Goal: Transaction & Acquisition: Purchase product/service

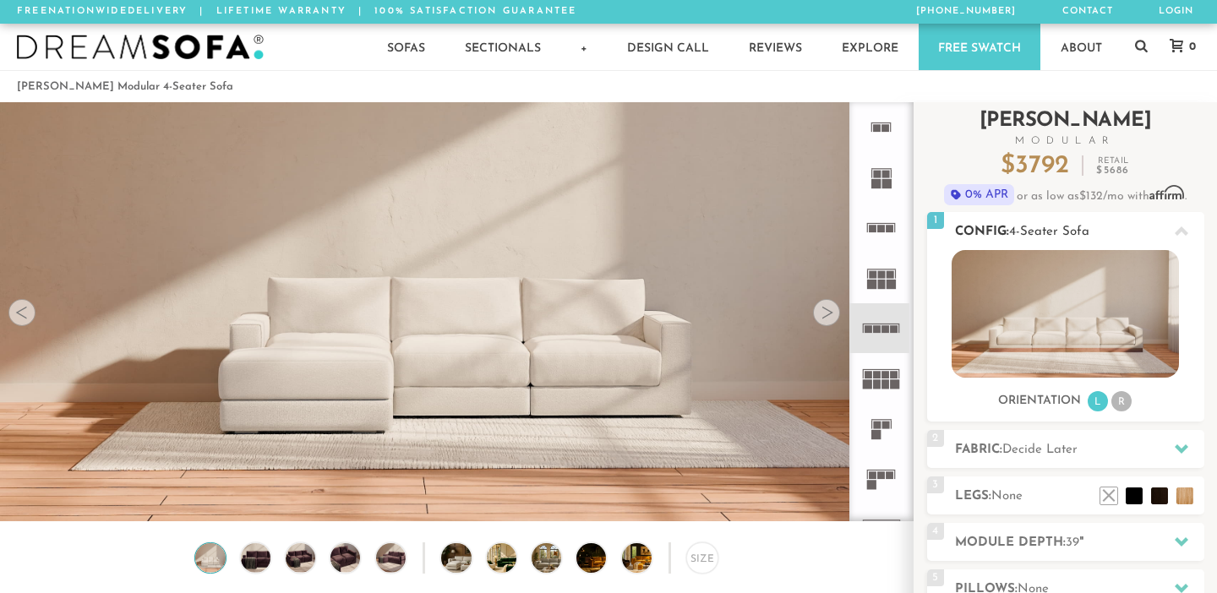
click at [1038, 341] on img at bounding box center [1065, 314] width 227 height 128
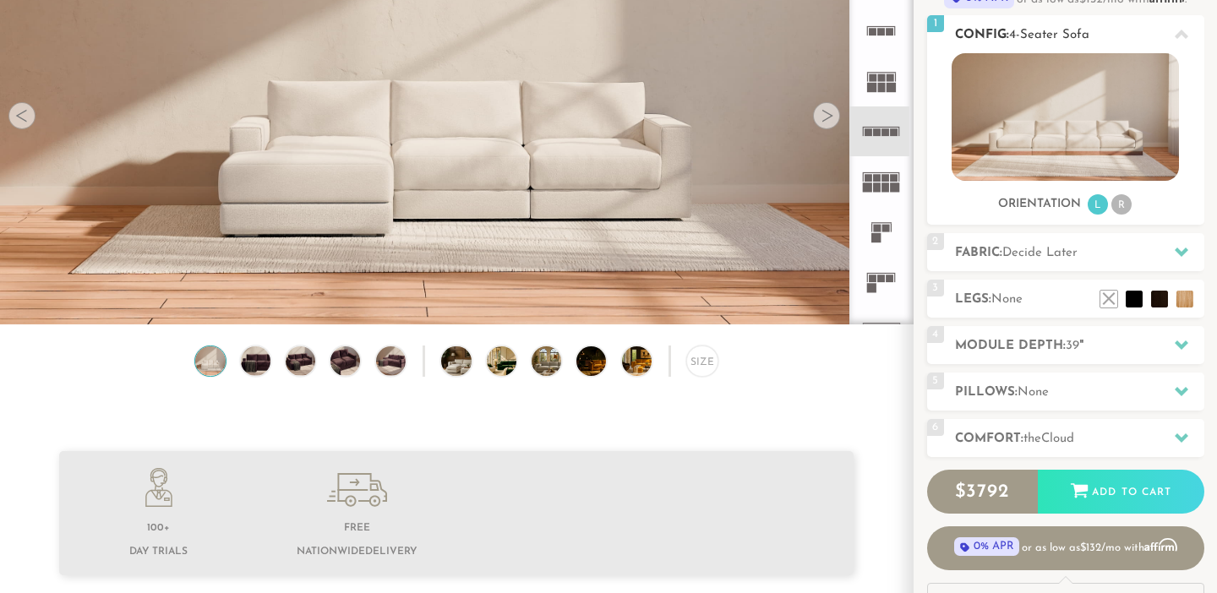
scroll to position [207, 0]
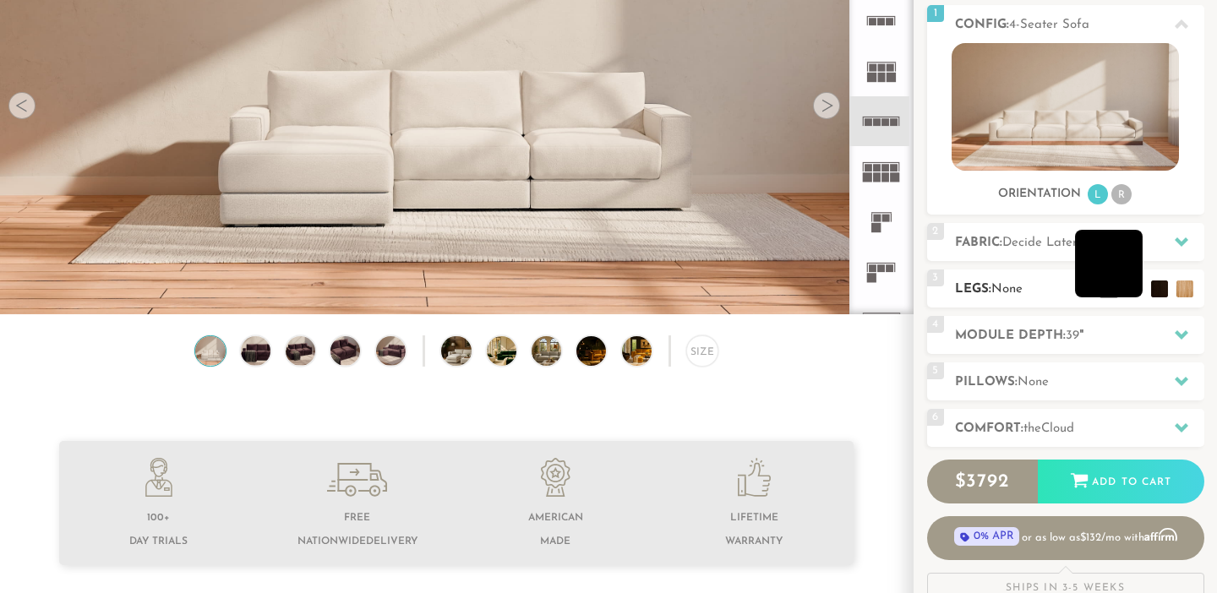
click at [1126, 275] on li at bounding box center [1109, 264] width 68 height 68
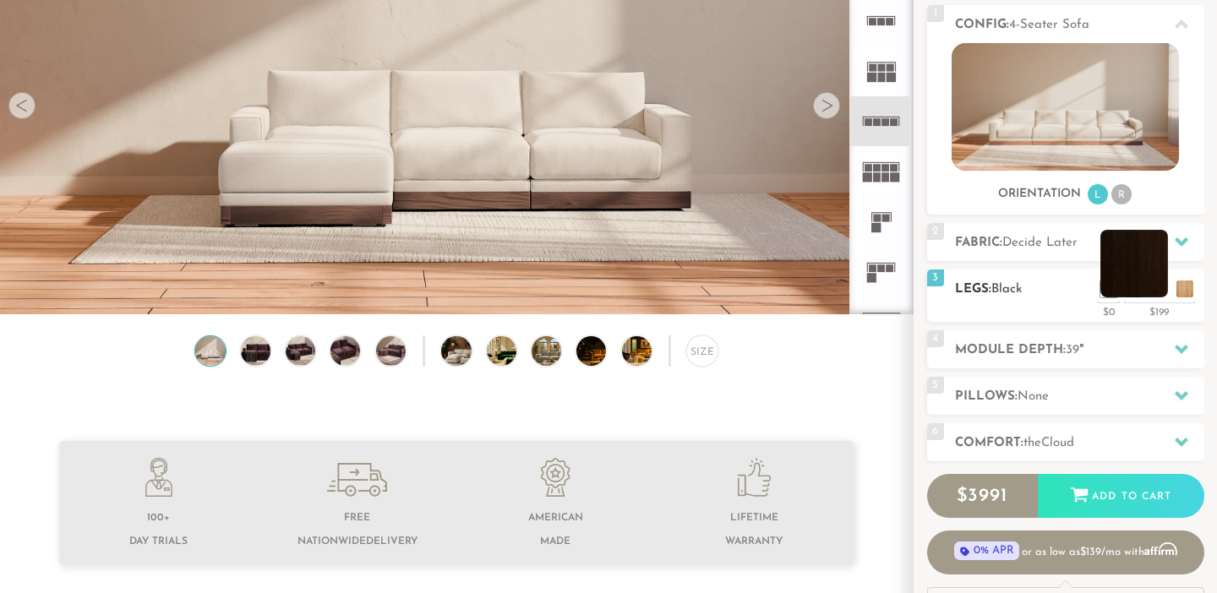
click at [1158, 289] on li at bounding box center [1135, 264] width 68 height 68
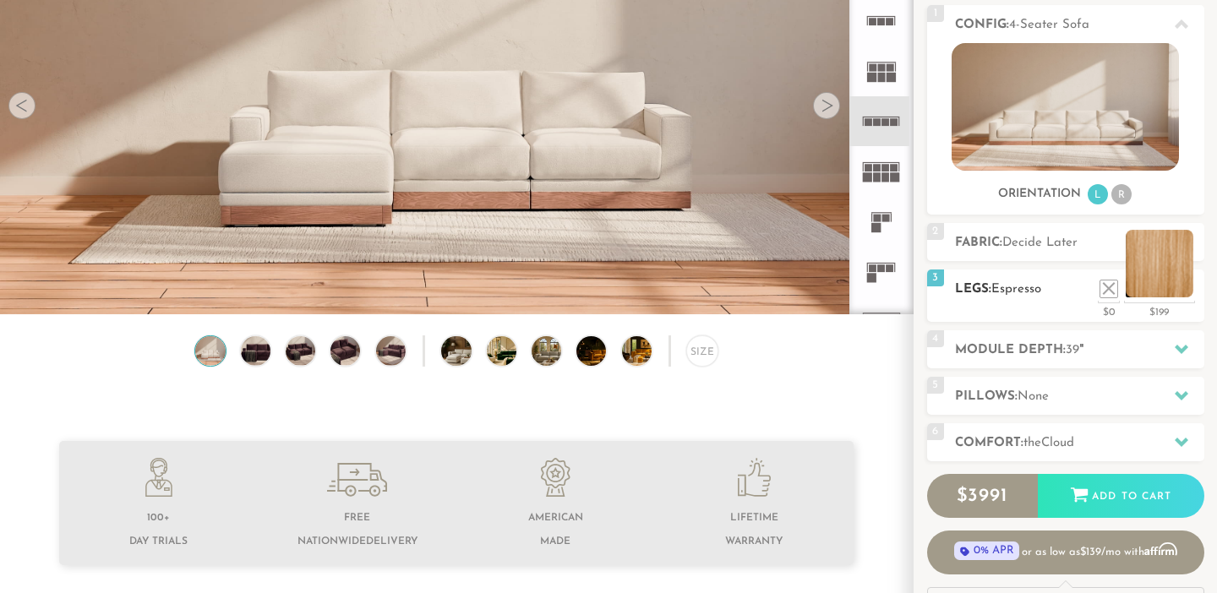
click at [1186, 292] on li at bounding box center [1160, 264] width 68 height 68
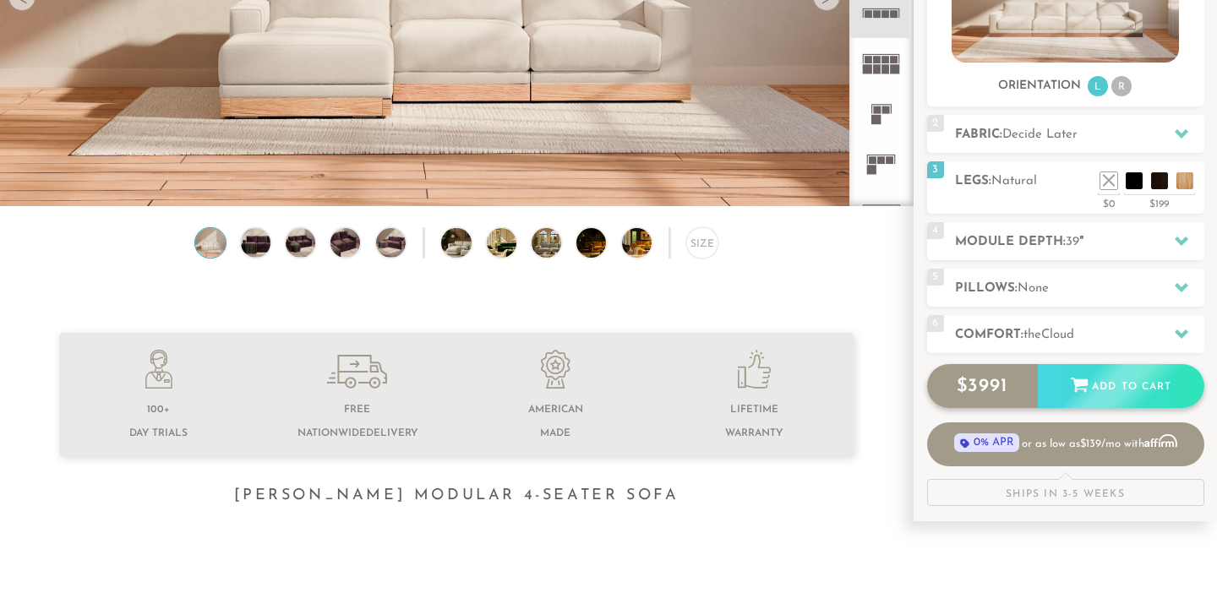
scroll to position [304, 0]
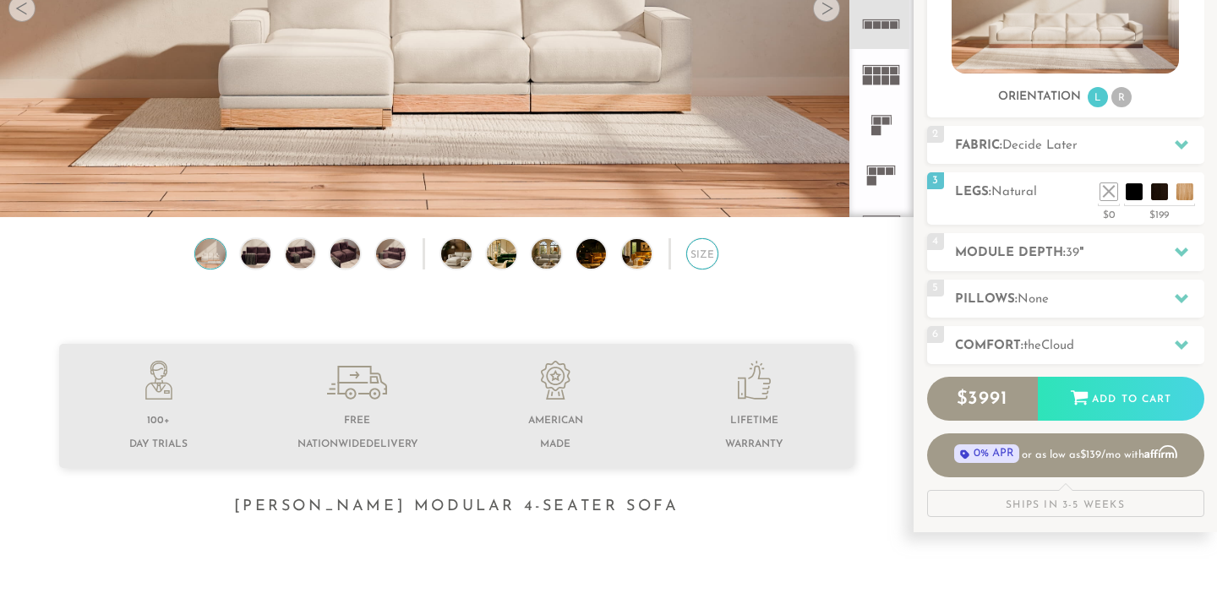
click at [699, 251] on div "Size" at bounding box center [701, 253] width 31 height 31
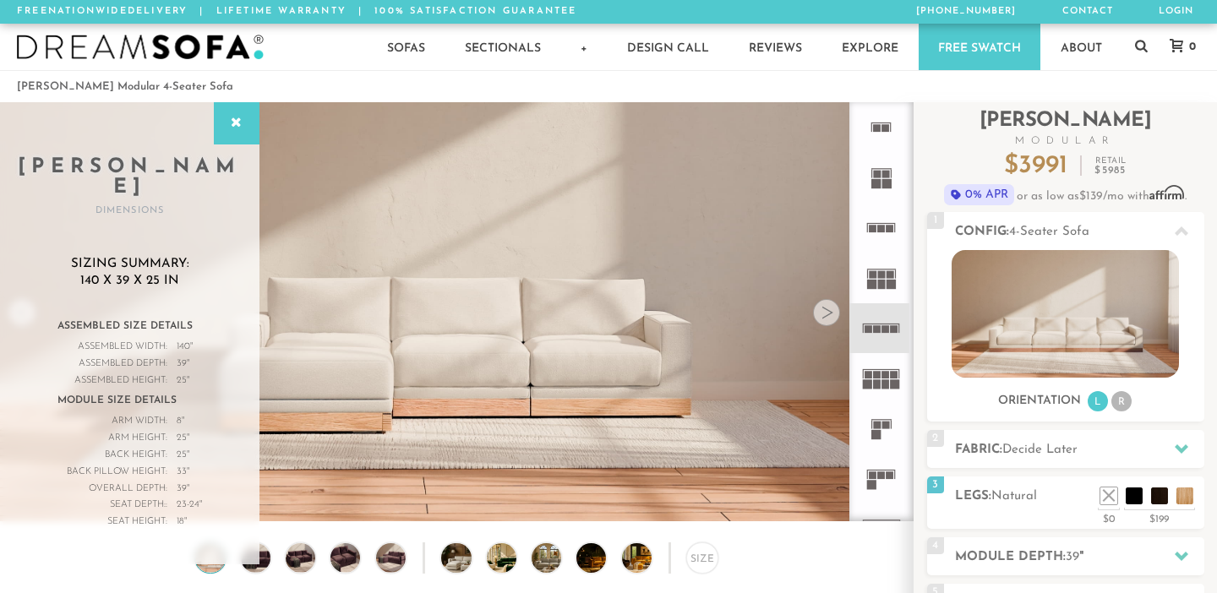
scroll to position [0, 0]
click at [237, 123] on icon at bounding box center [236, 124] width 19 height 14
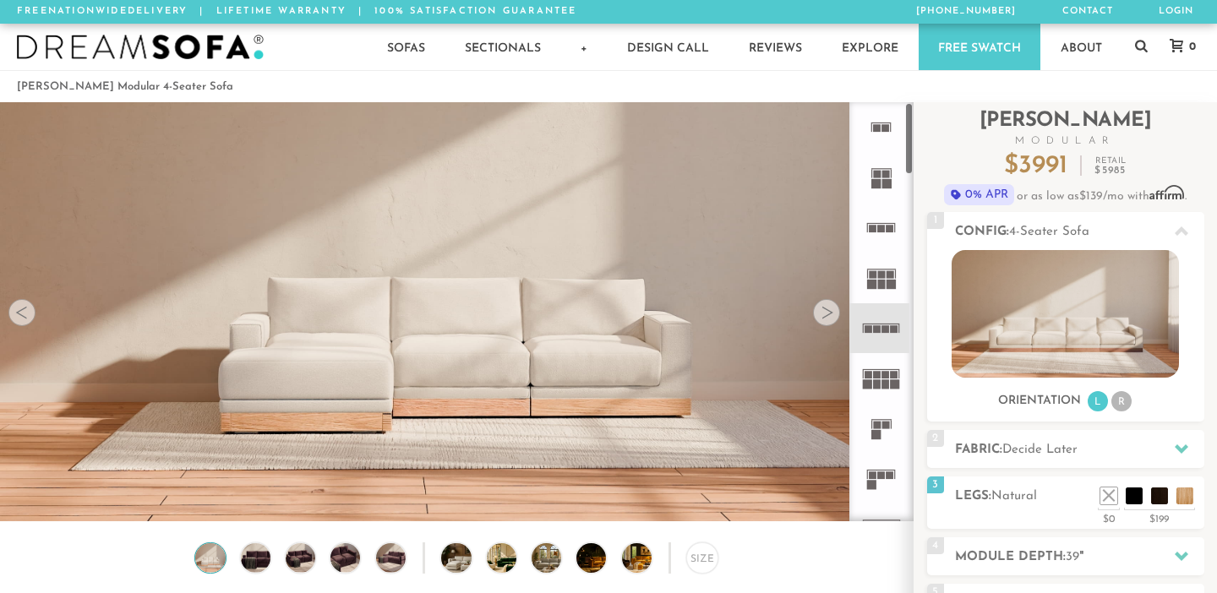
click at [882, 223] on rect at bounding box center [881, 223] width 29 height 1
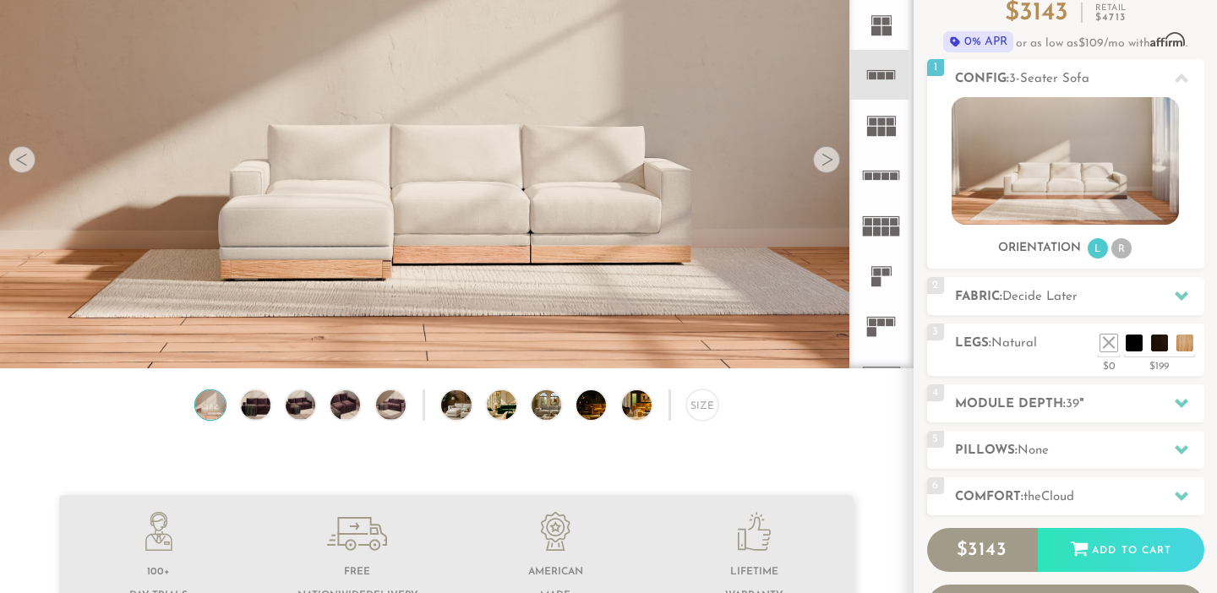
scroll to position [155, 0]
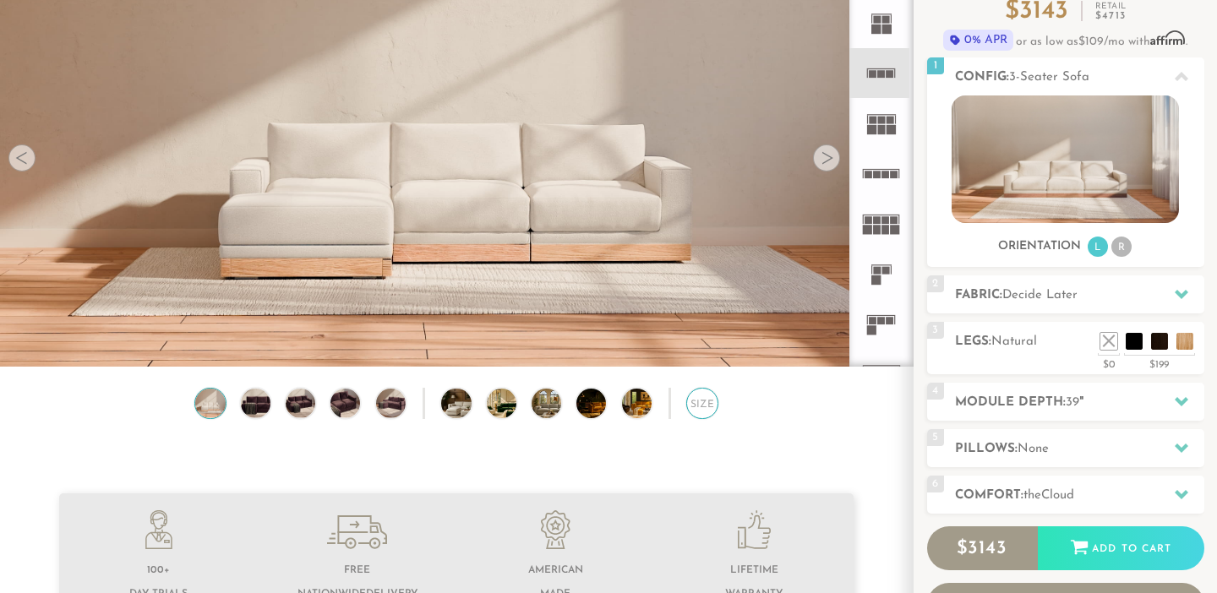
click at [703, 411] on div "Size" at bounding box center [701, 403] width 31 height 31
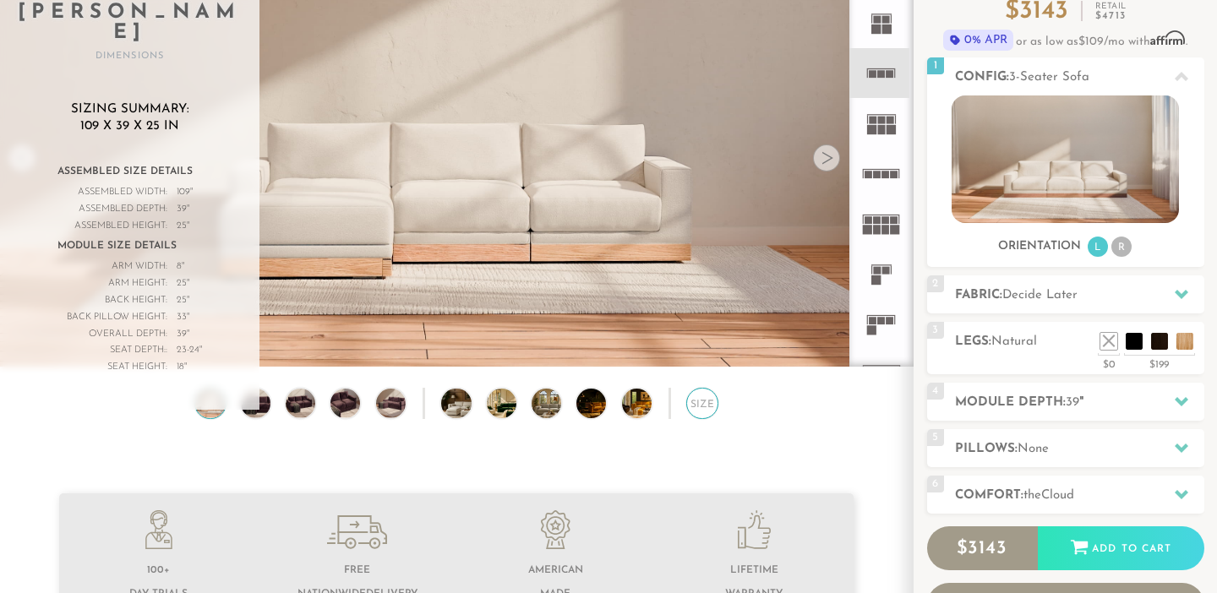
scroll to position [174, 0]
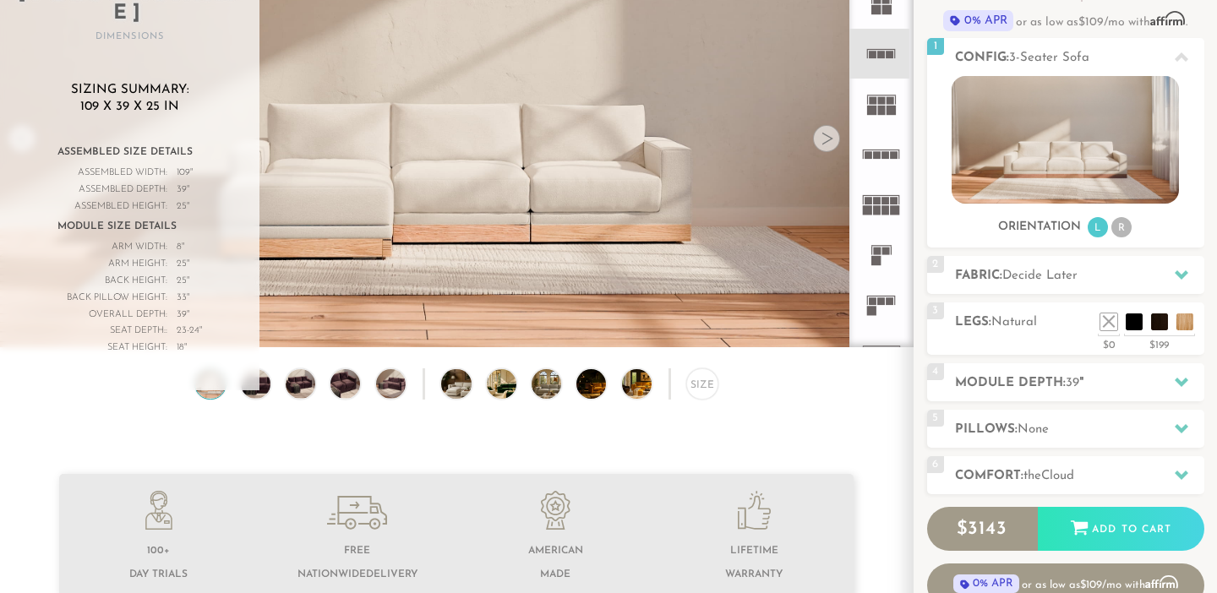
click at [785, 397] on div "Size" at bounding box center [456, 389] width 913 height 40
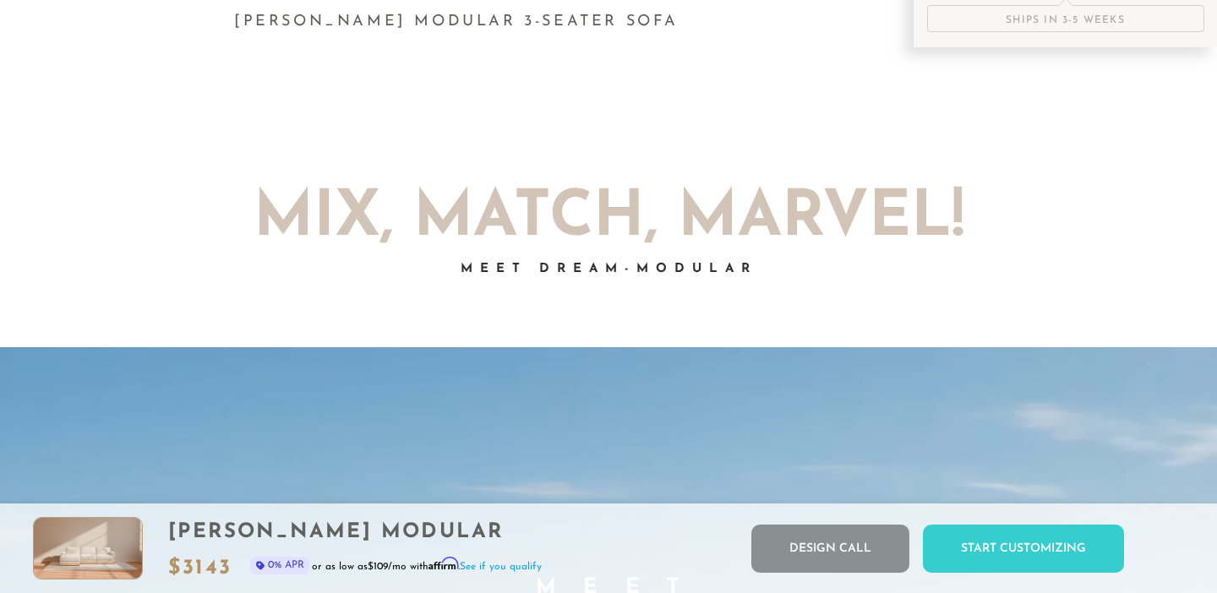
scroll to position [795, 0]
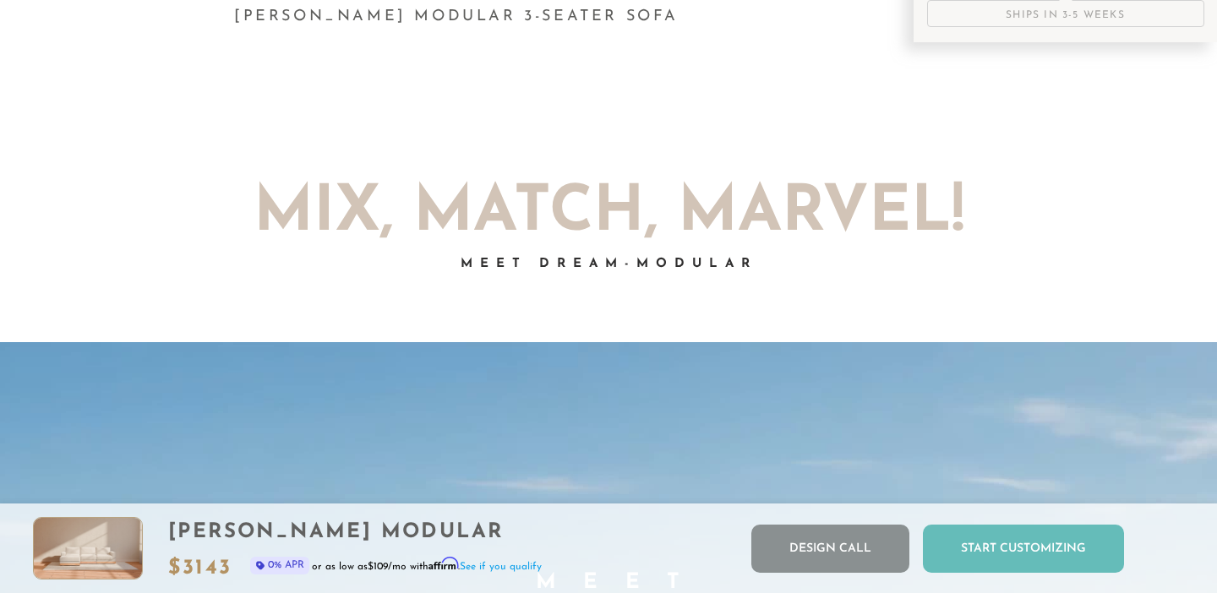
click at [1059, 547] on div "Start Customizing" at bounding box center [1023, 549] width 201 height 48
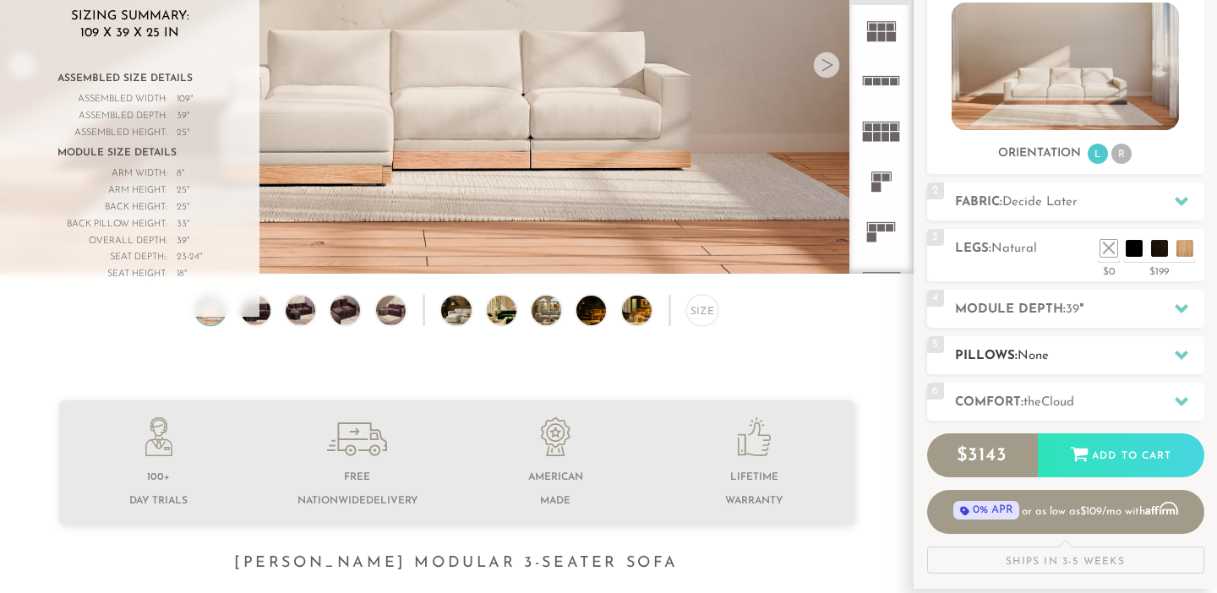
scroll to position [257, 0]
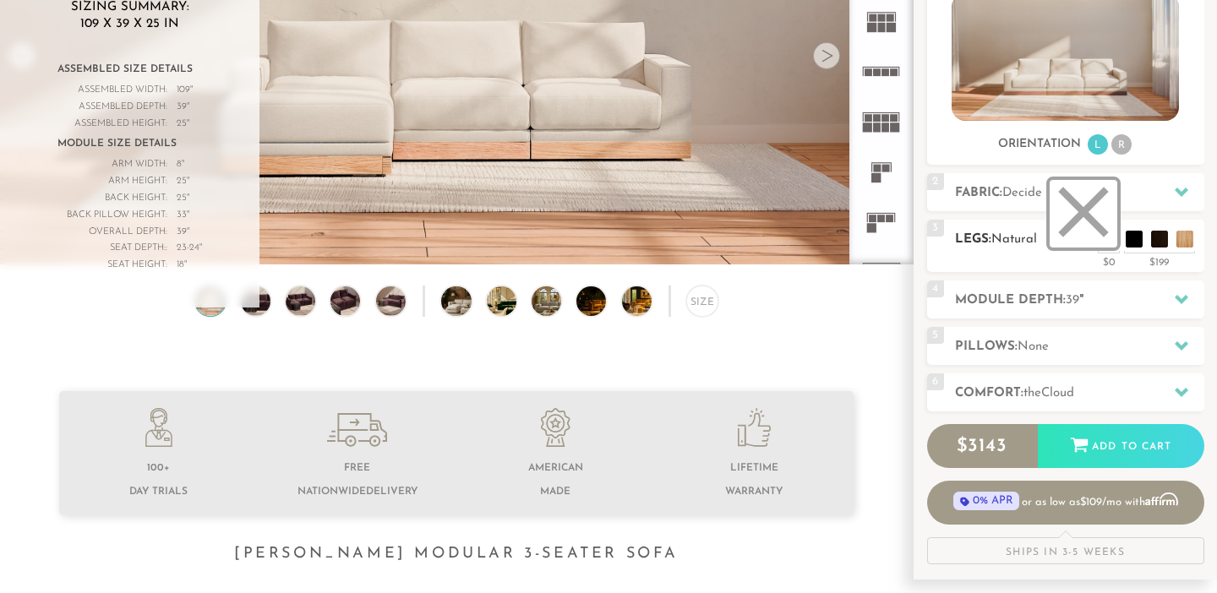
click at [1101, 240] on li at bounding box center [1084, 214] width 68 height 68
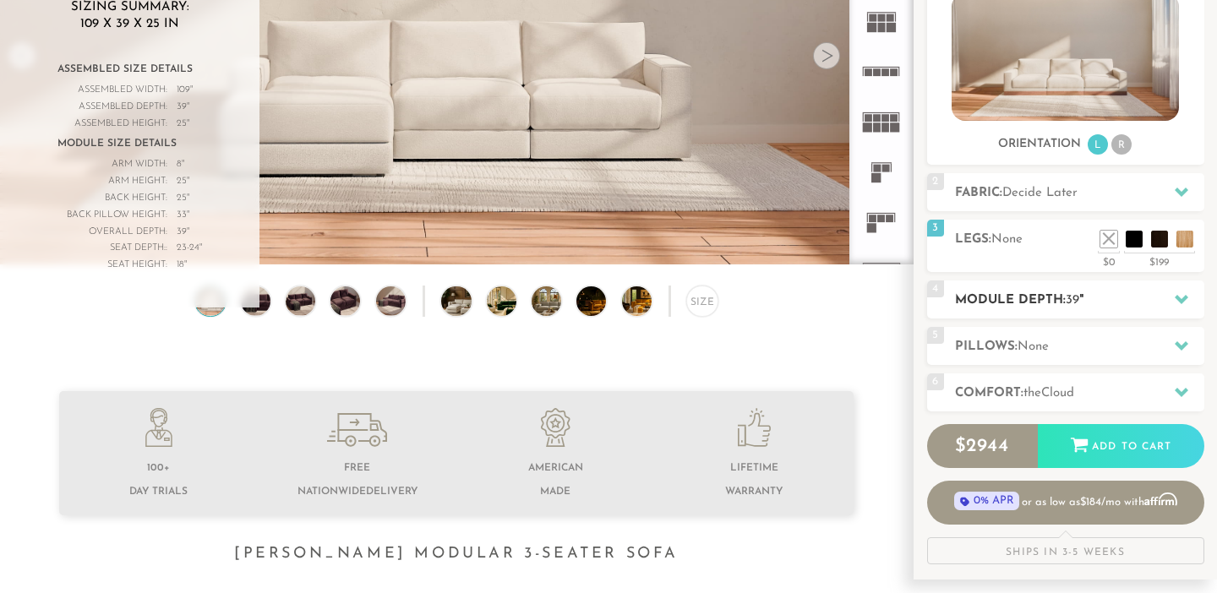
click at [1092, 297] on h2 "Module Depth: 39 "" at bounding box center [1079, 300] width 249 height 19
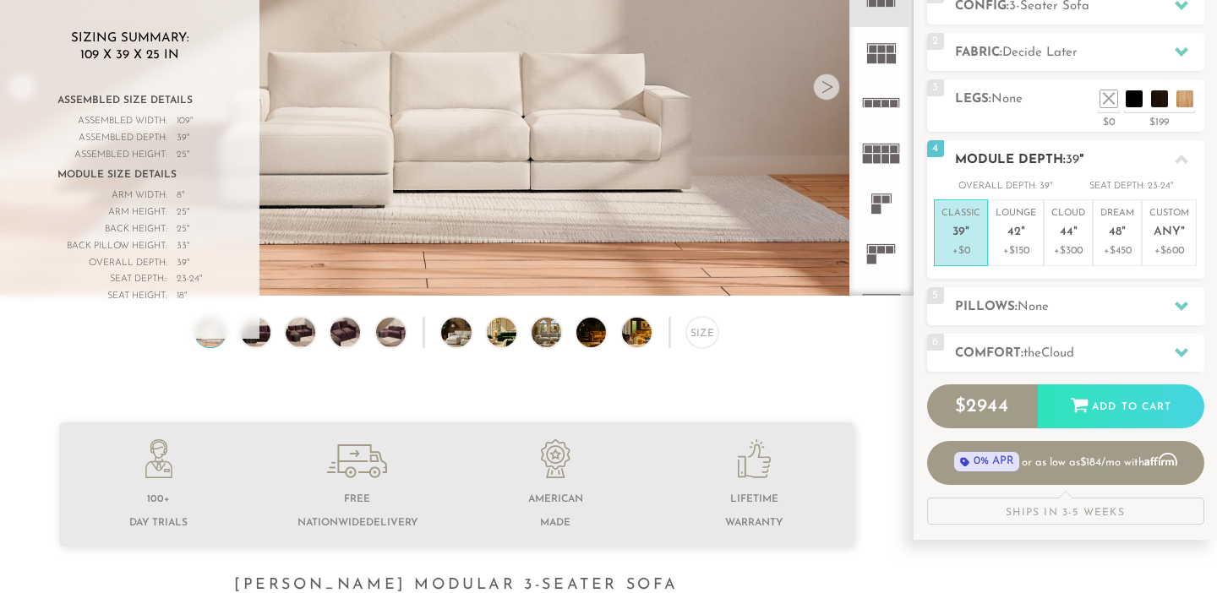
scroll to position [215, 0]
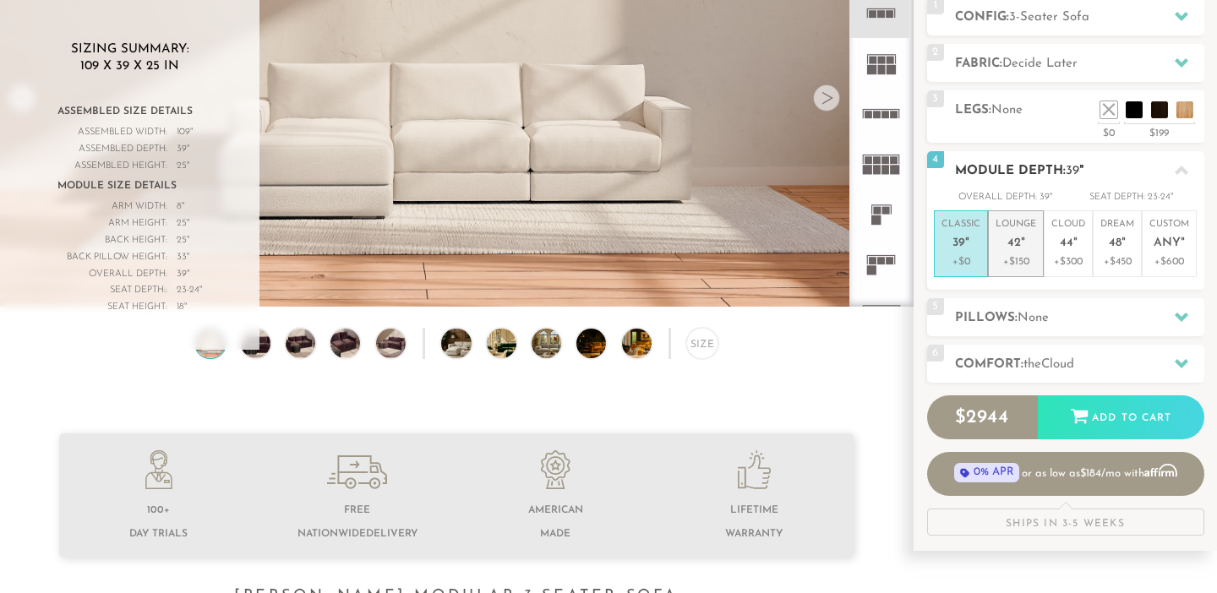
click at [1022, 249] on p "Lounge 42 "" at bounding box center [1016, 236] width 41 height 36
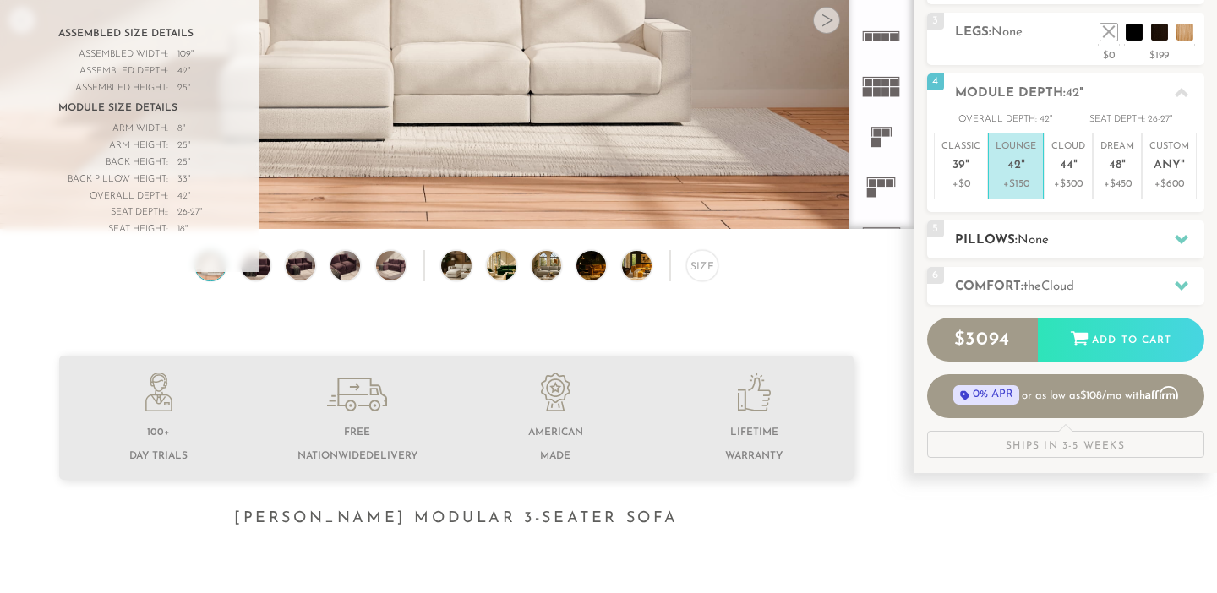
click at [1029, 240] on span "None" at bounding box center [1033, 240] width 31 height 13
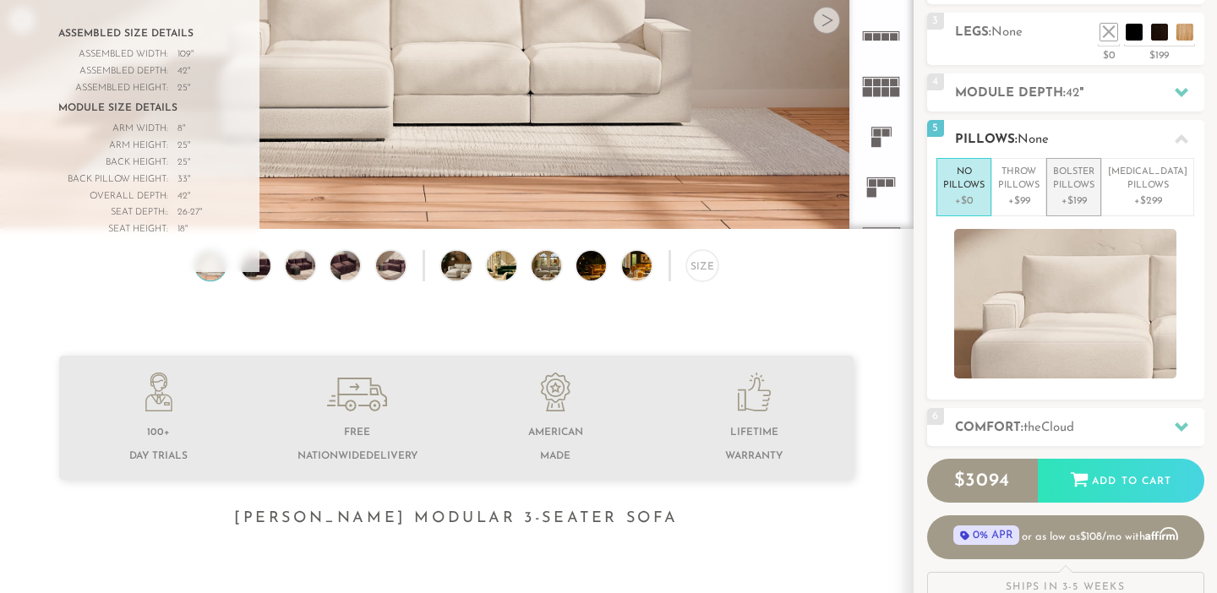
click at [1091, 188] on p "Bolster Pillows" at bounding box center [1073, 180] width 41 height 28
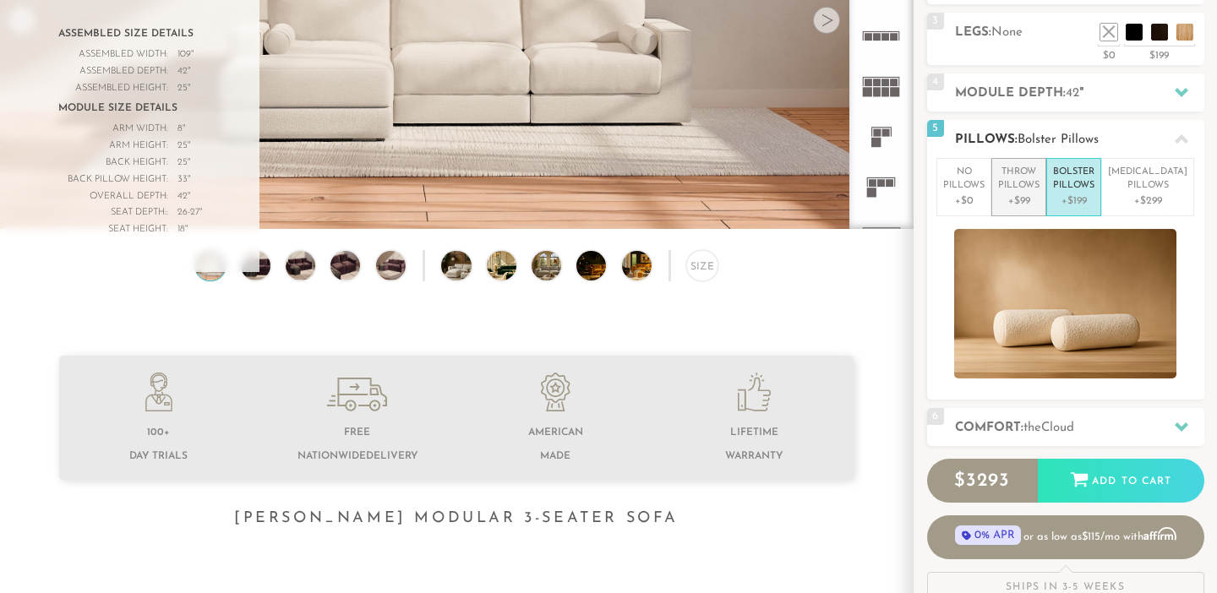
click at [1031, 194] on p "+$99" at bounding box center [1018, 201] width 41 height 15
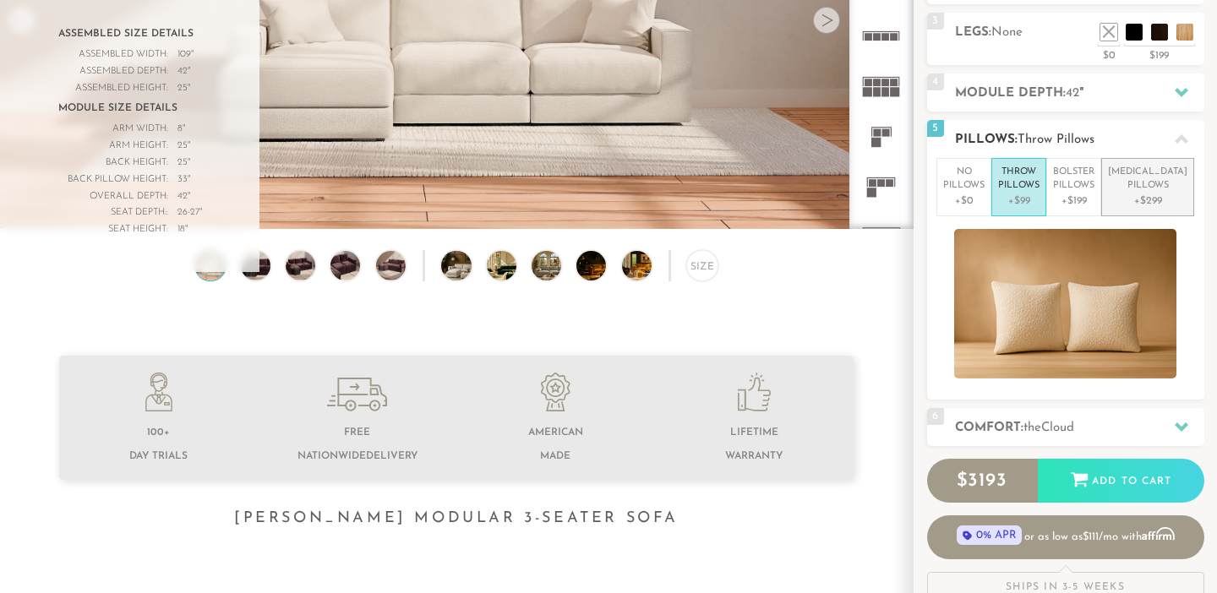
click at [1161, 189] on p "Lumbar Pillows" at bounding box center [1147, 180] width 79 height 28
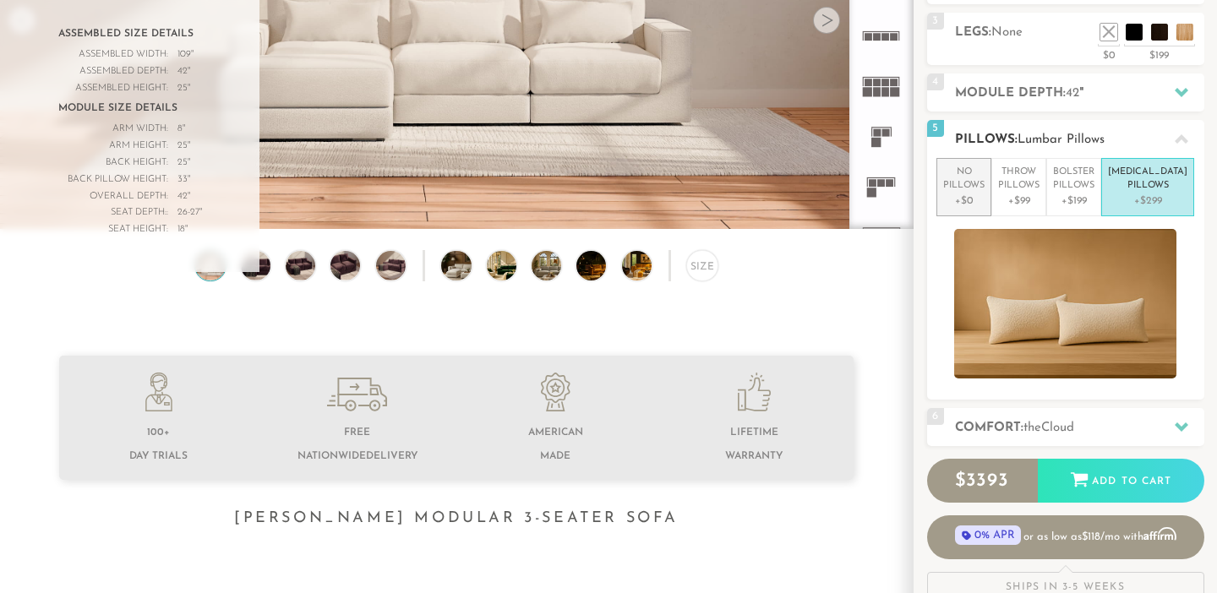
click at [982, 188] on p "No Pillows" at bounding box center [963, 180] width 41 height 28
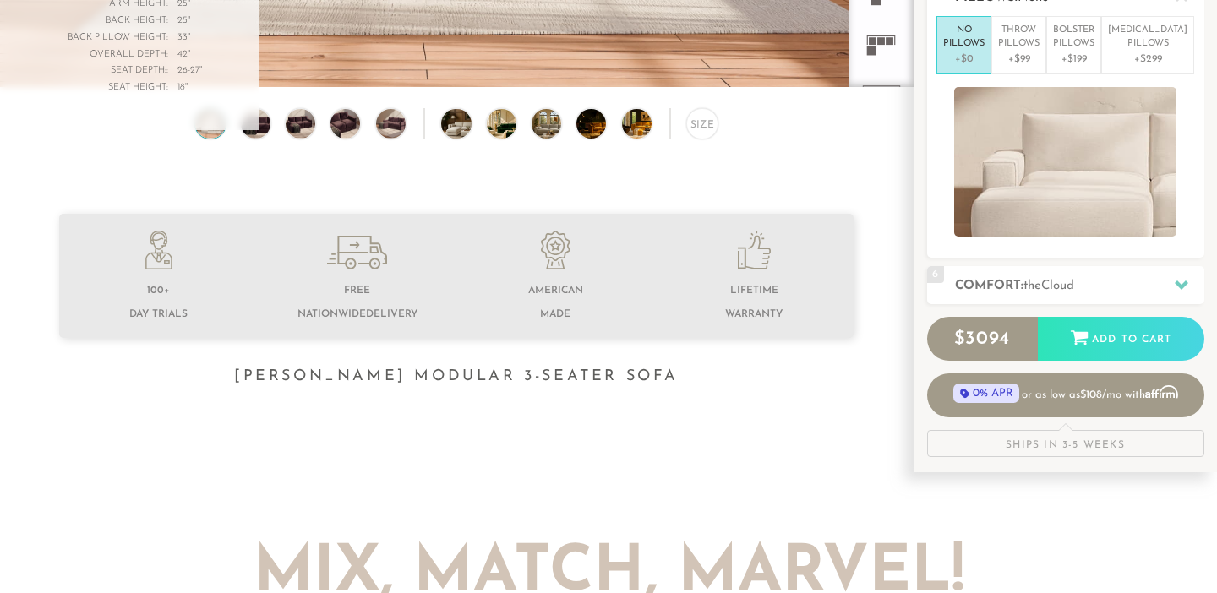
scroll to position [497, 0]
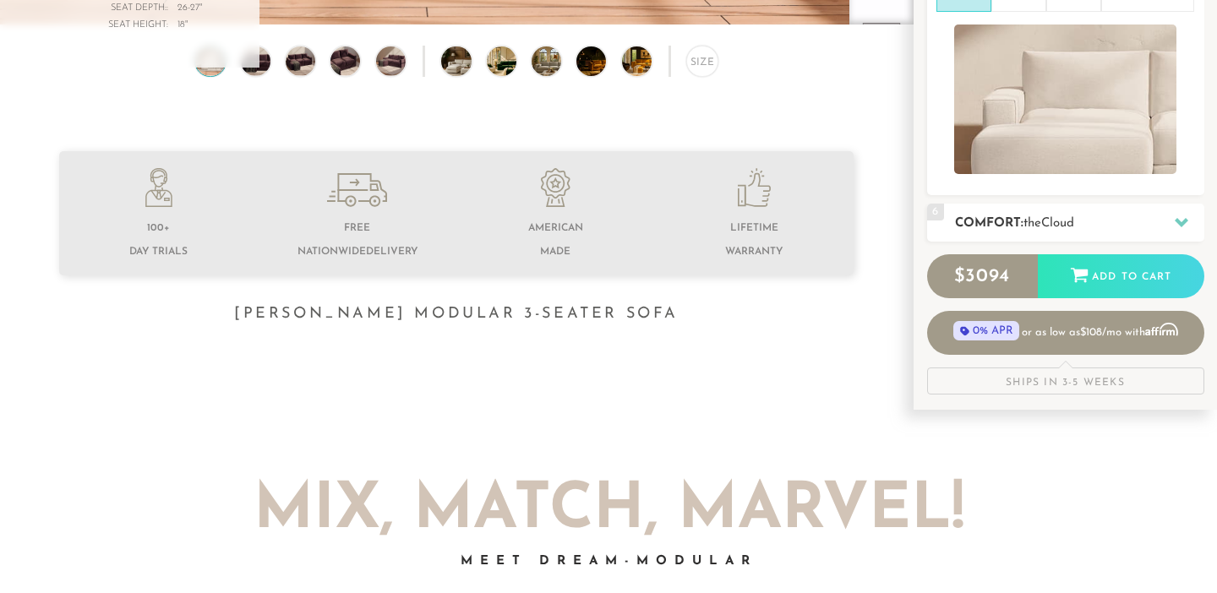
click at [1031, 227] on span "the" at bounding box center [1033, 223] width 18 height 13
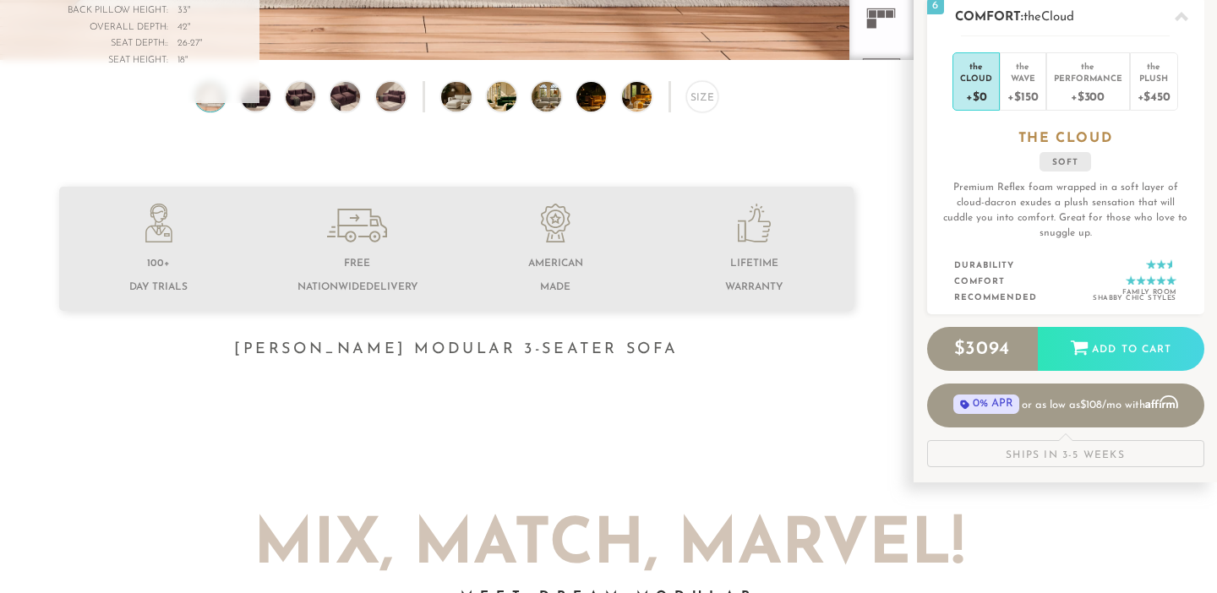
scroll to position [424, 0]
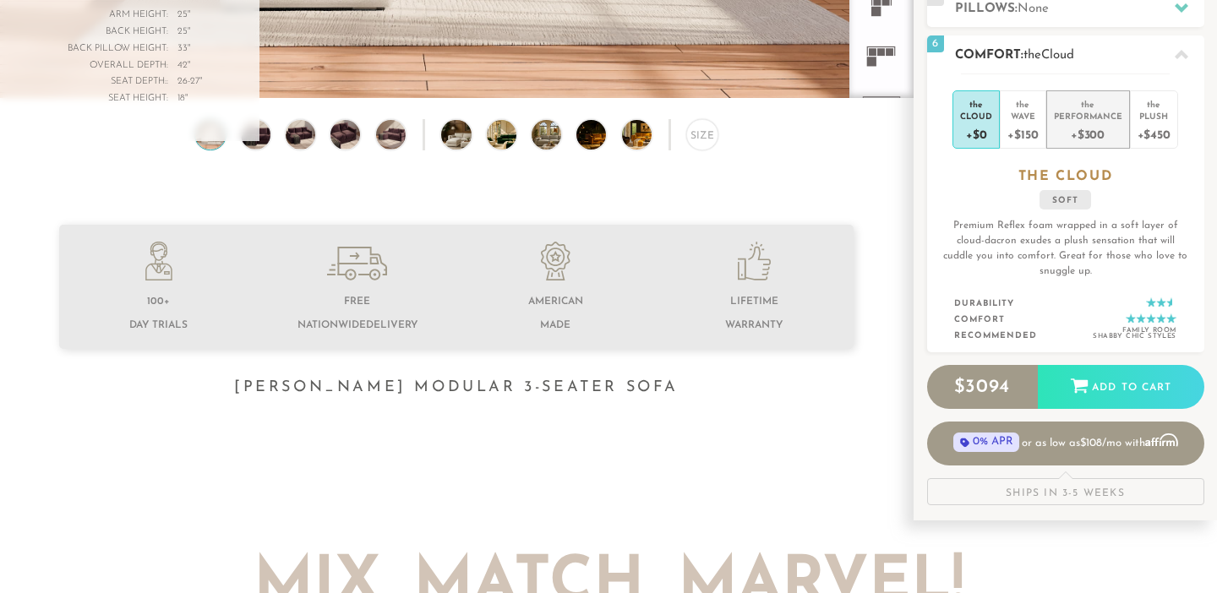
click at [1084, 118] on div "Performance" at bounding box center [1088, 116] width 68 height 12
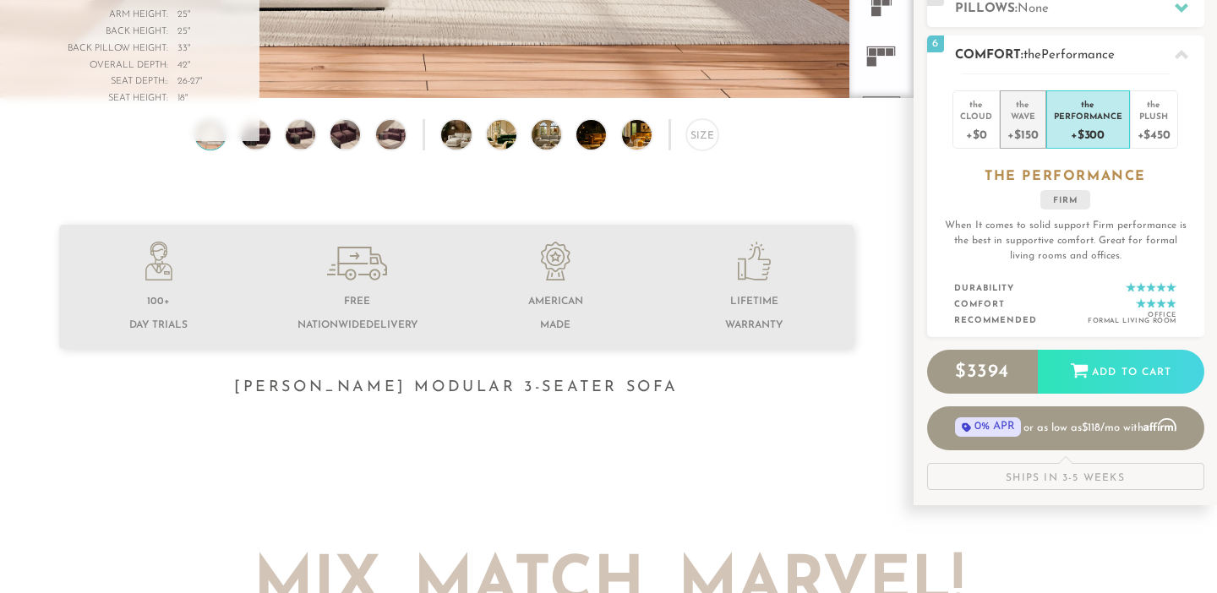
click at [1022, 125] on div "+$150" at bounding box center [1023, 134] width 30 height 25
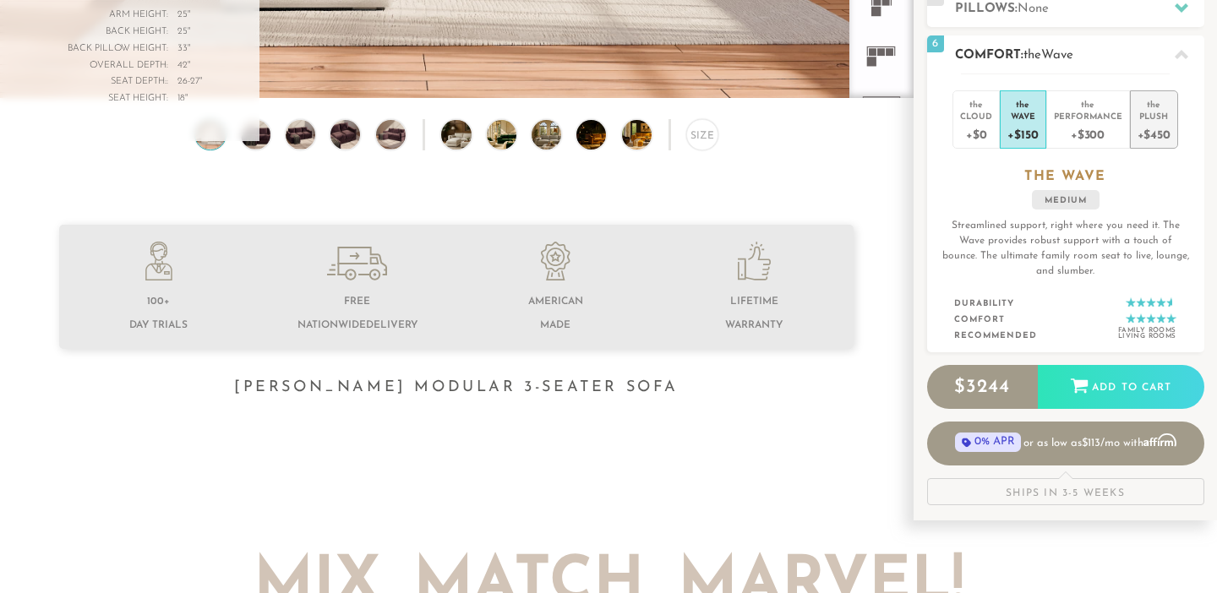
click at [1162, 134] on div "+$450" at bounding box center [1154, 134] width 33 height 25
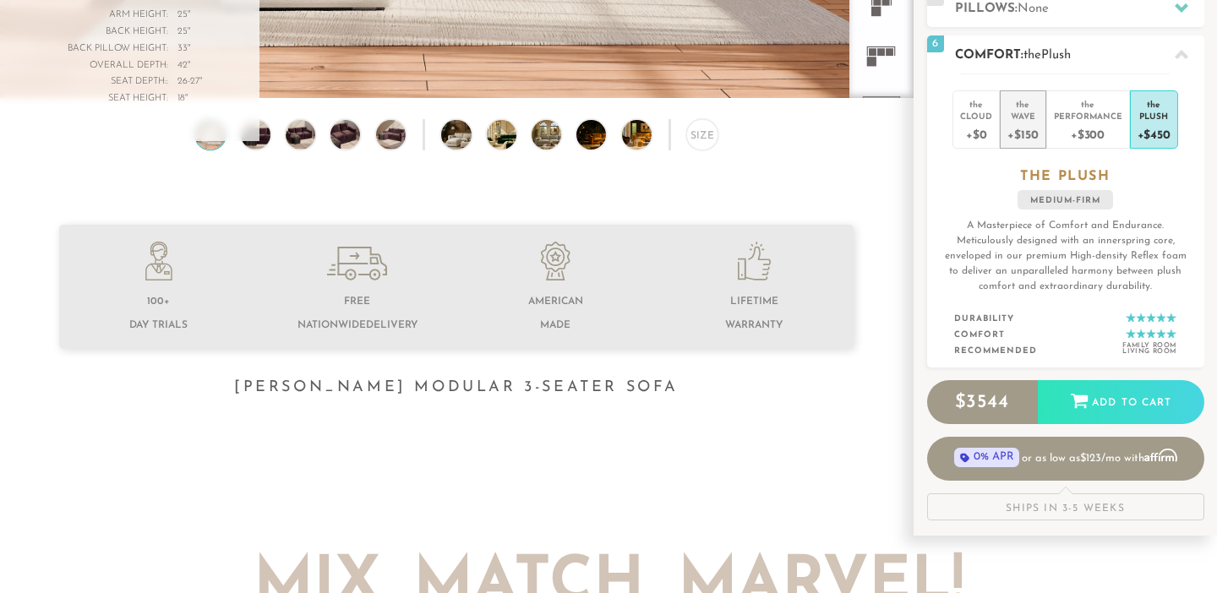
click at [1024, 127] on div "+$150" at bounding box center [1023, 134] width 30 height 25
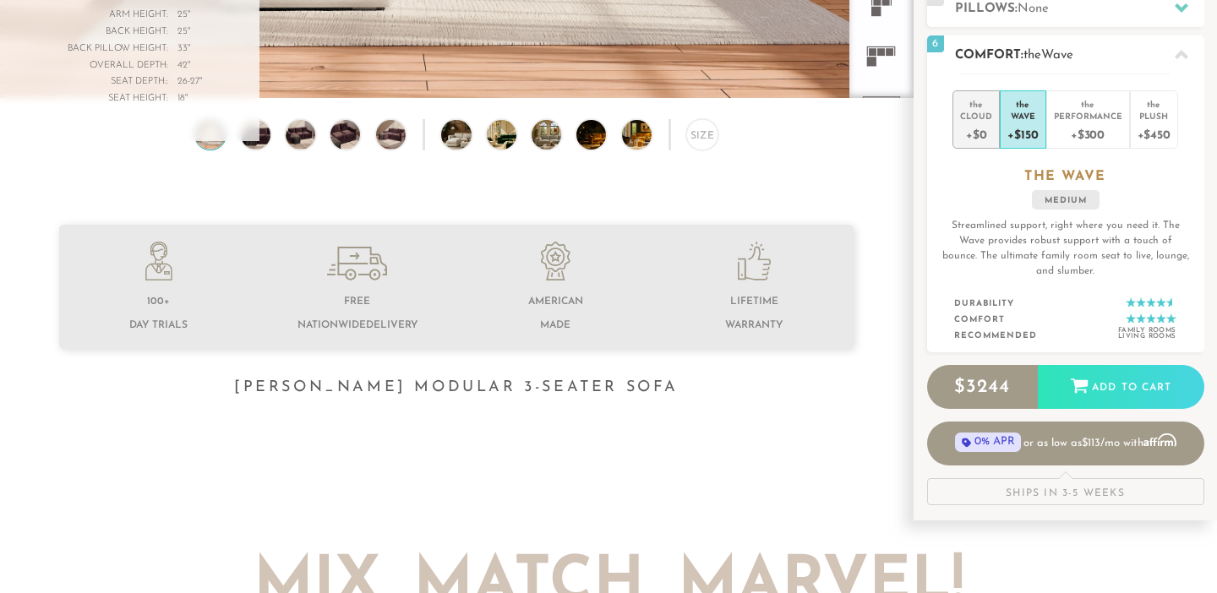
click at [980, 127] on div "+$0" at bounding box center [976, 134] width 32 height 25
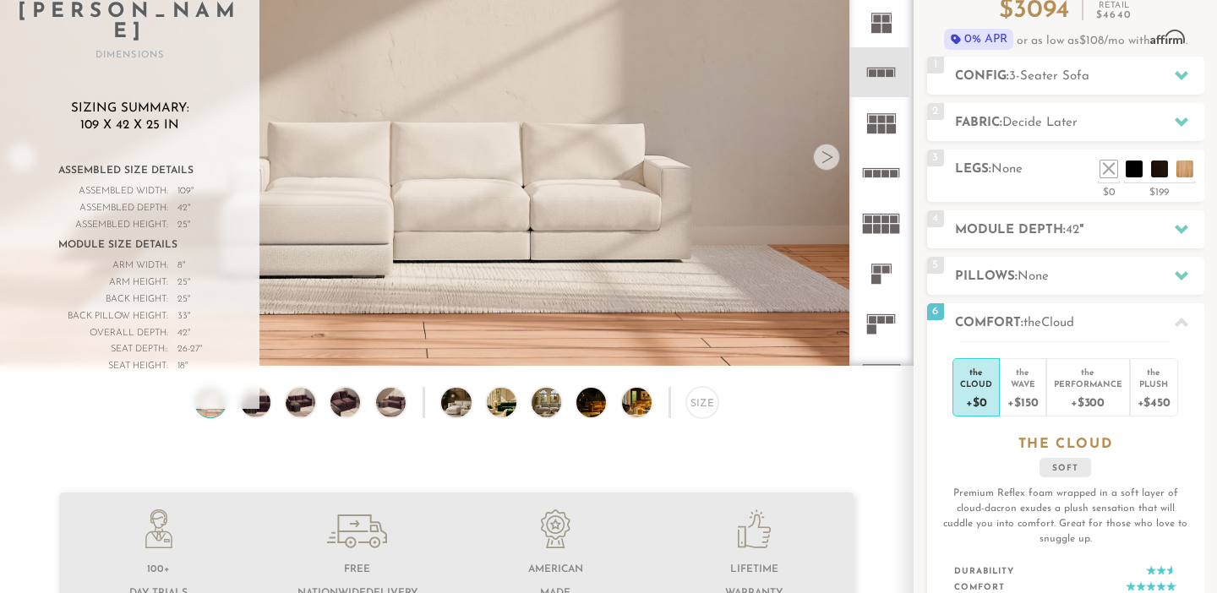
scroll to position [150, 0]
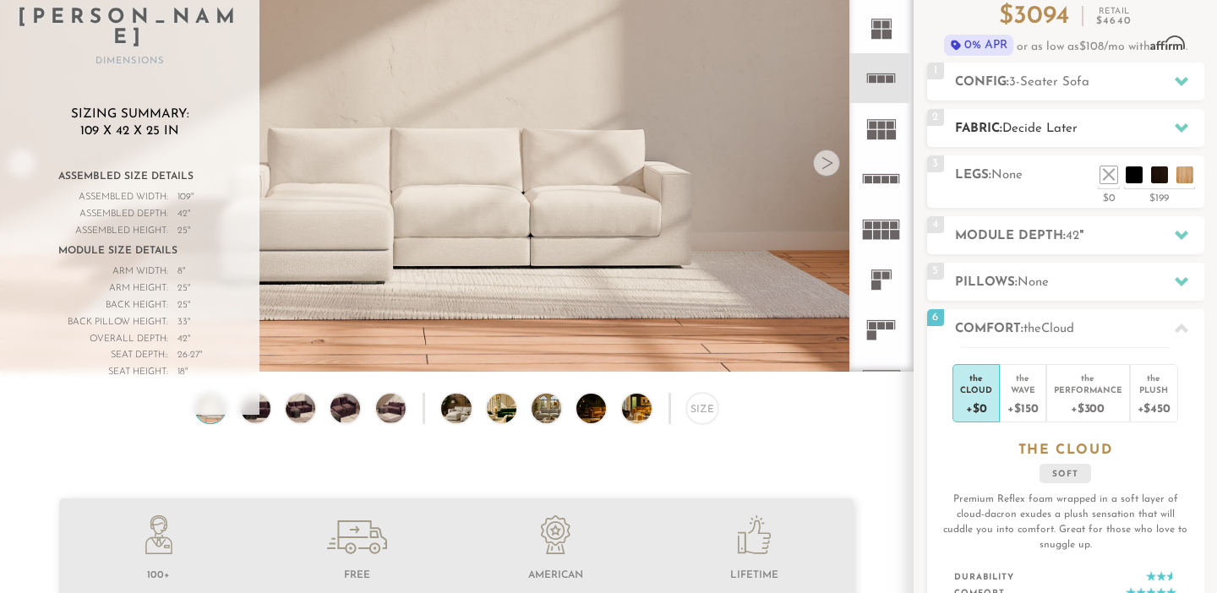
click at [1095, 133] on h2 "Fabric: Decide Later" at bounding box center [1079, 128] width 249 height 19
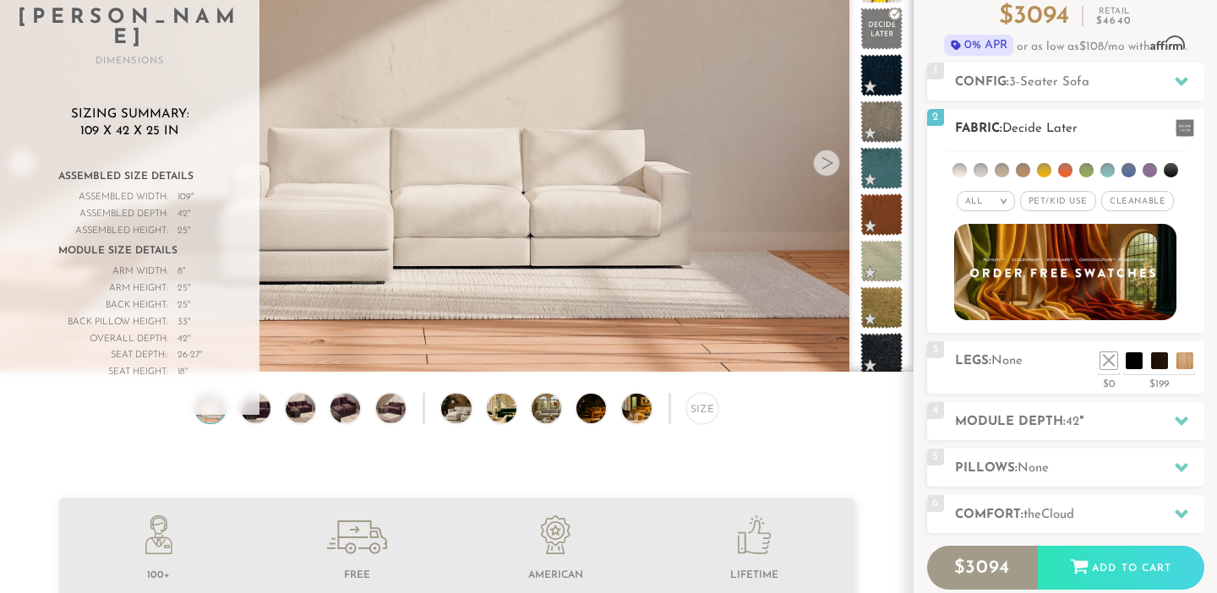
click at [1065, 204] on span "Pet/Kid Use x" at bounding box center [1058, 201] width 76 height 20
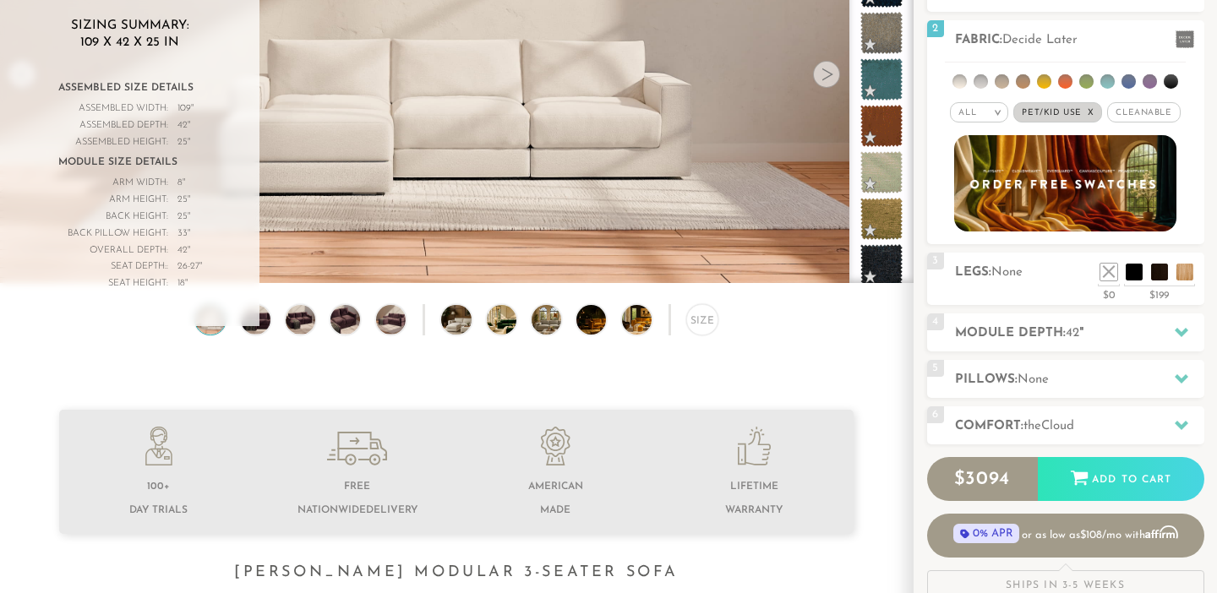
scroll to position [210, 0]
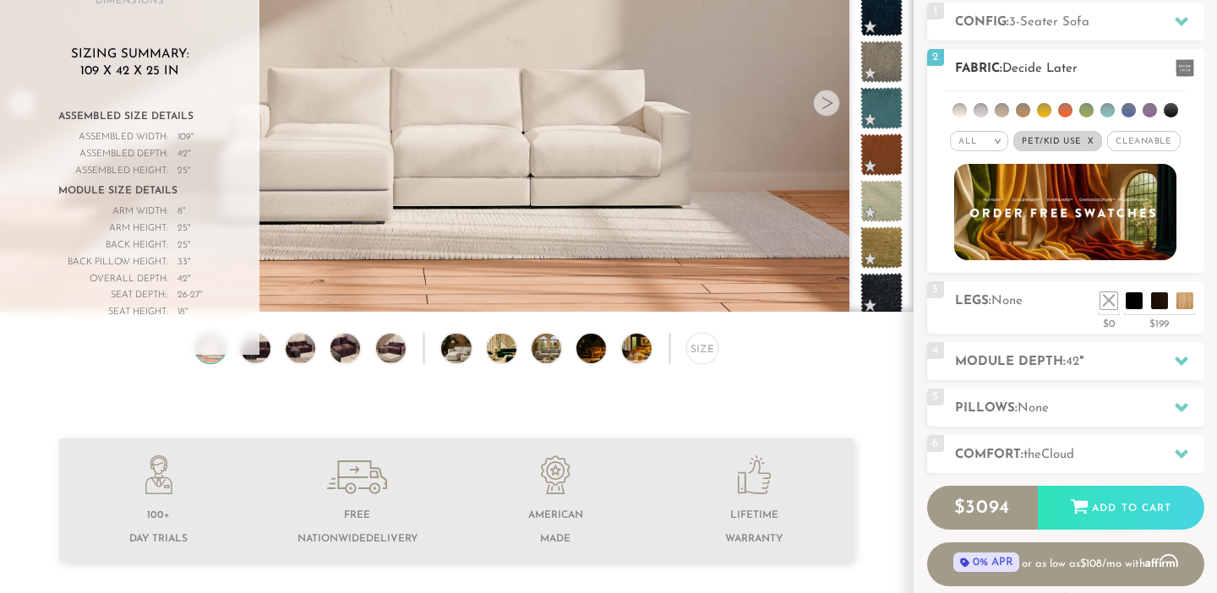
click at [1151, 141] on span "Cleanable x" at bounding box center [1143, 141] width 73 height 20
click at [1108, 111] on li at bounding box center [1108, 110] width 14 height 14
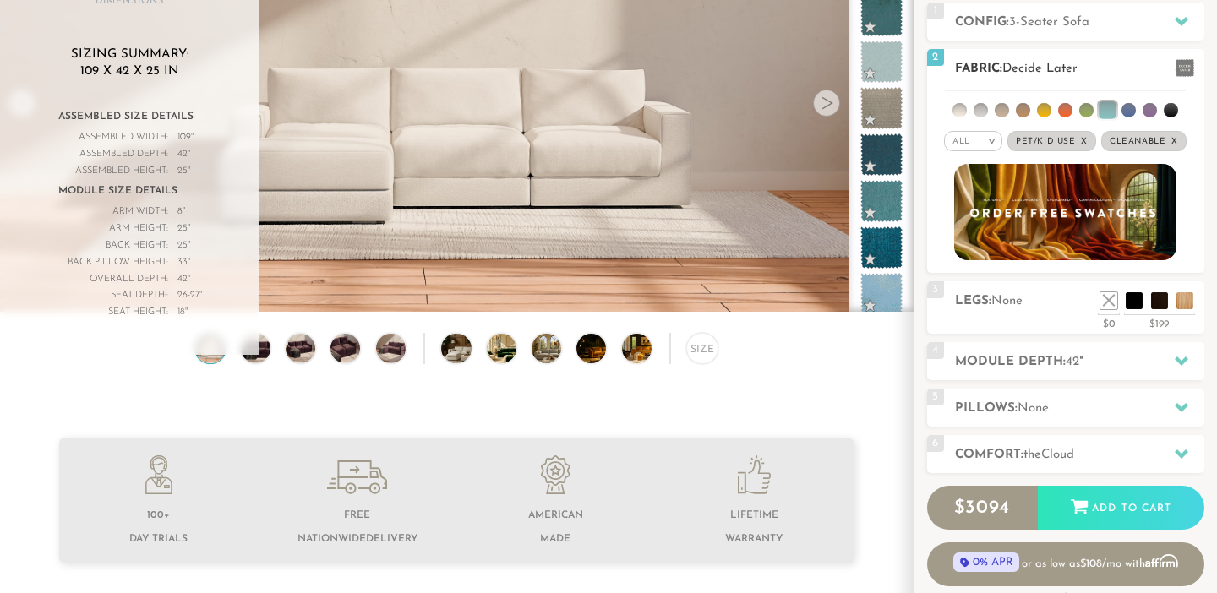
click at [1129, 108] on li at bounding box center [1129, 110] width 14 height 14
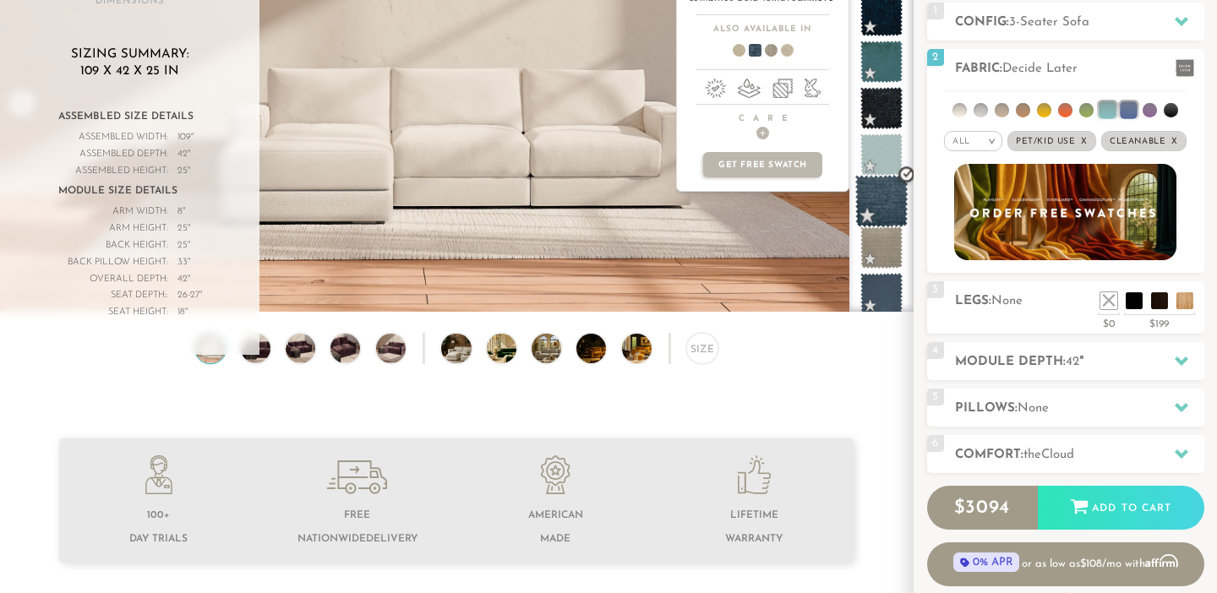
click at [889, 192] on span at bounding box center [882, 201] width 53 height 53
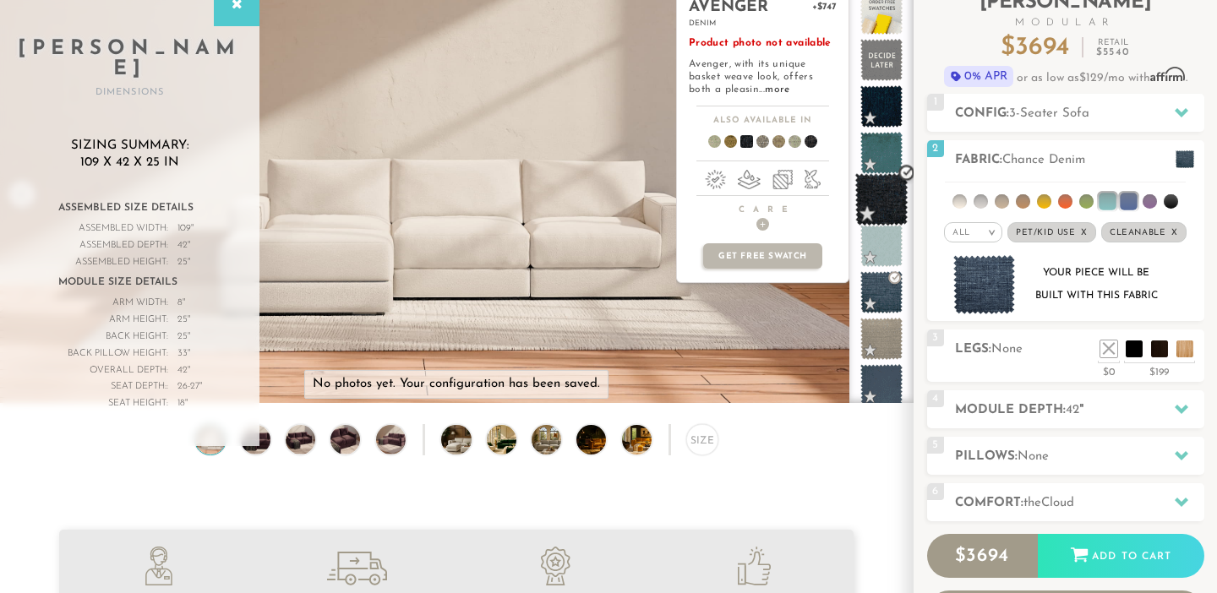
scroll to position [40, 0]
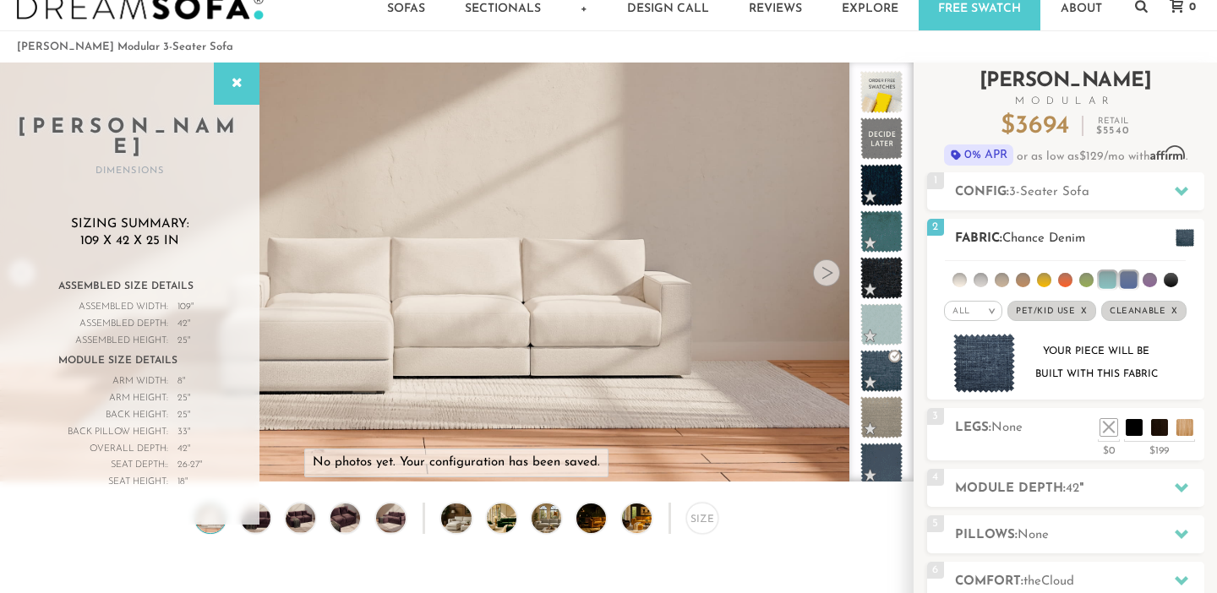
click at [971, 371] on img at bounding box center [985, 364] width 63 height 60
